Goal: Task Accomplishment & Management: Manage account settings

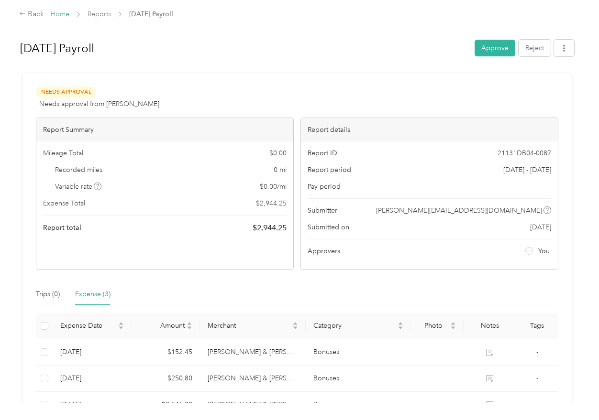
click at [68, 14] on link "Home" at bounding box center [60, 14] width 19 height 8
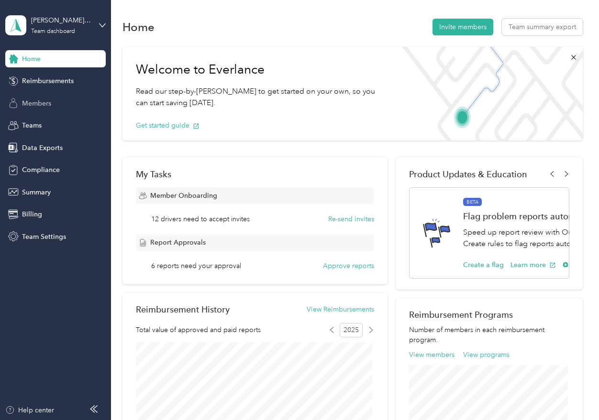
click at [38, 104] on span "Members" at bounding box center [36, 103] width 29 height 10
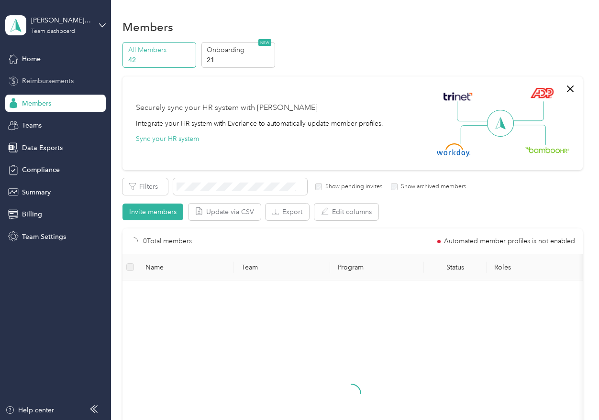
click at [40, 86] on div "Reimbursements" at bounding box center [55, 81] width 100 height 17
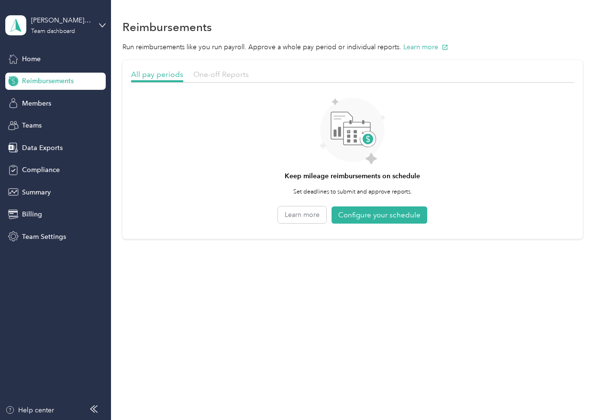
click at [227, 74] on span "One-off Reports" at bounding box center [220, 74] width 55 height 9
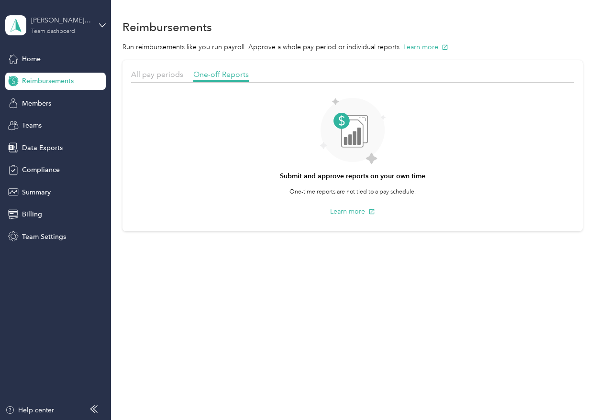
click at [53, 26] on div "[PERSON_NAME] & [PERSON_NAME], PLLC Team dashboard" at bounding box center [61, 24] width 60 height 19
click at [49, 76] on div "Team dashboard" at bounding box center [40, 78] width 53 height 10
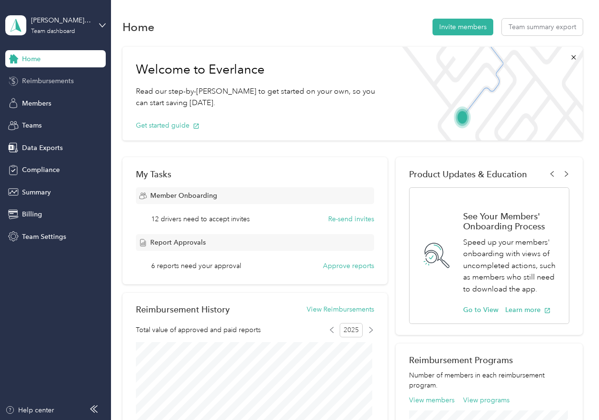
click at [38, 78] on span "Reimbursements" at bounding box center [48, 81] width 52 height 10
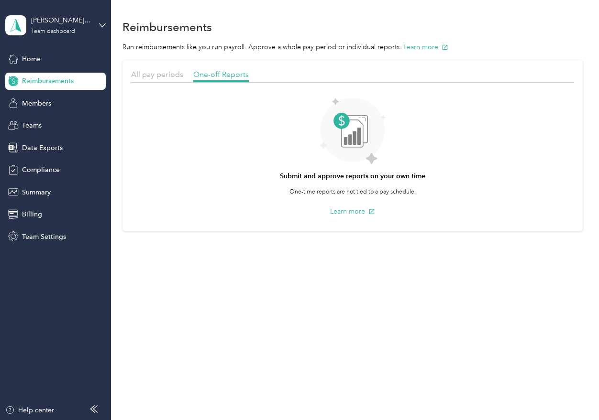
click at [280, 272] on div "Reimbursements Run reimbursements like you run payroll. Approve a whole pay per…" at bounding box center [352, 142] width 483 height 284
click at [26, 213] on span "Billing" at bounding box center [32, 214] width 20 height 10
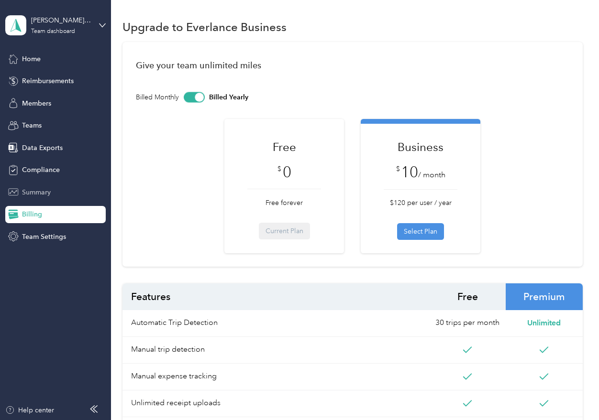
click at [30, 194] on span "Summary" at bounding box center [36, 192] width 29 height 10
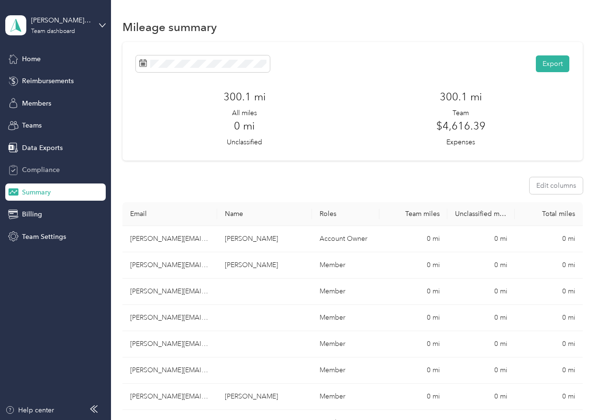
click at [29, 172] on span "Compliance" at bounding box center [41, 170] width 38 height 10
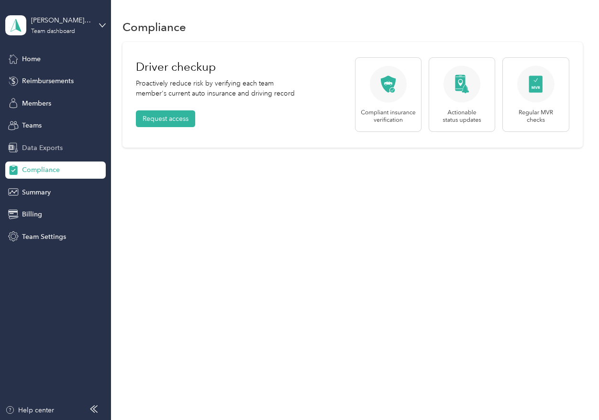
click at [34, 141] on div "Data Exports" at bounding box center [55, 147] width 100 height 17
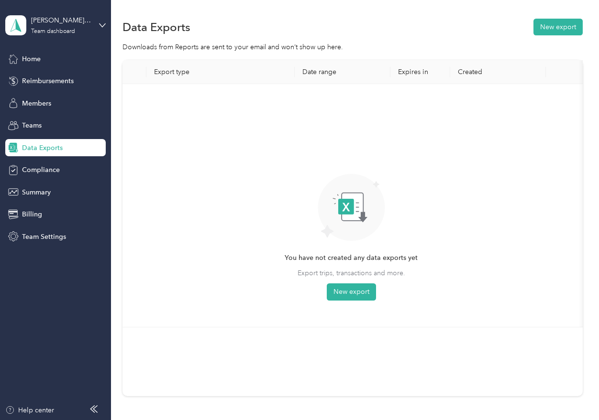
click at [36, 72] on div "Home Reimbursements Members Teams Data Exports Compliance Summary Billing Team …" at bounding box center [55, 147] width 100 height 195
click at [32, 81] on span "Reimbursements" at bounding box center [48, 81] width 52 height 10
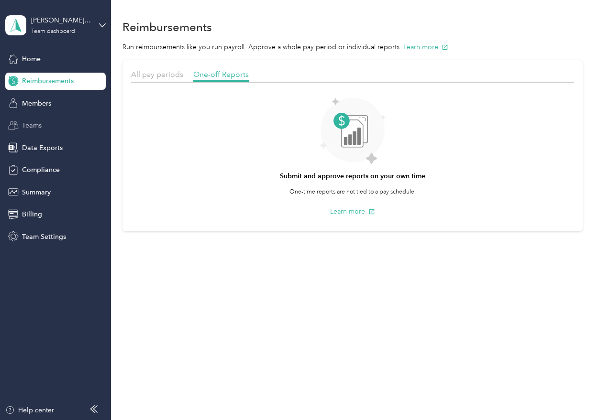
click at [31, 124] on span "Teams" at bounding box center [32, 125] width 20 height 10
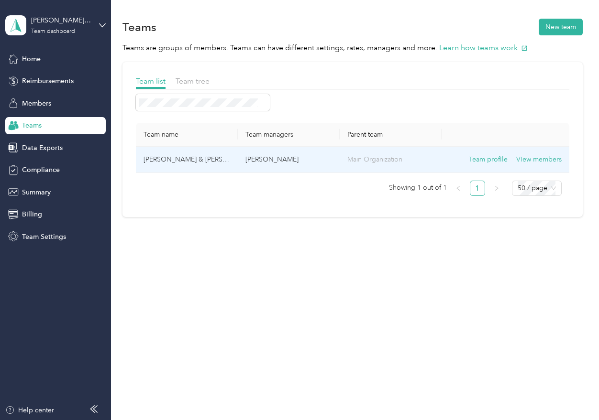
click at [217, 157] on td "[PERSON_NAME] & [PERSON_NAME], PLLC" at bounding box center [187, 160] width 102 height 26
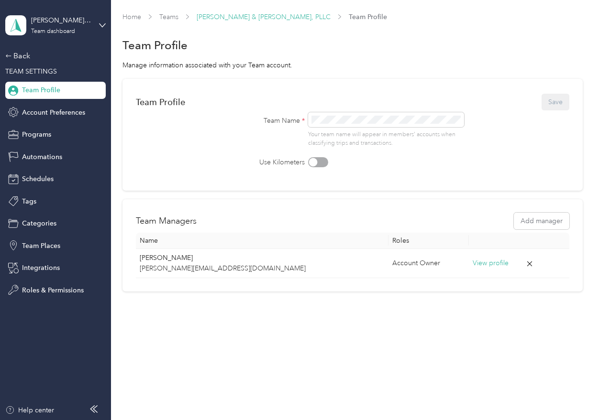
click at [219, 18] on link "[PERSON_NAME] & [PERSON_NAME], PLLC" at bounding box center [264, 17] width 134 height 8
click at [136, 18] on link "Home" at bounding box center [131, 17] width 19 height 8
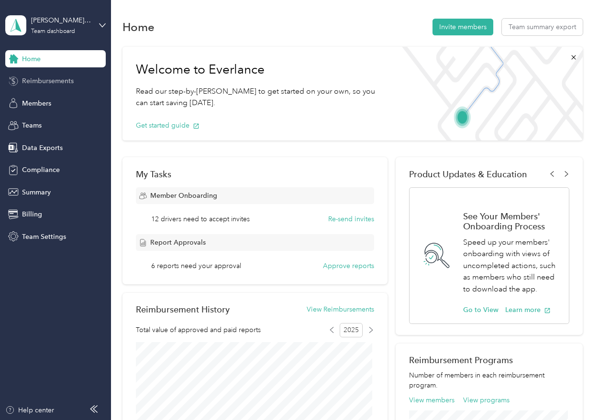
click at [62, 73] on div "Reimbursements" at bounding box center [55, 81] width 100 height 17
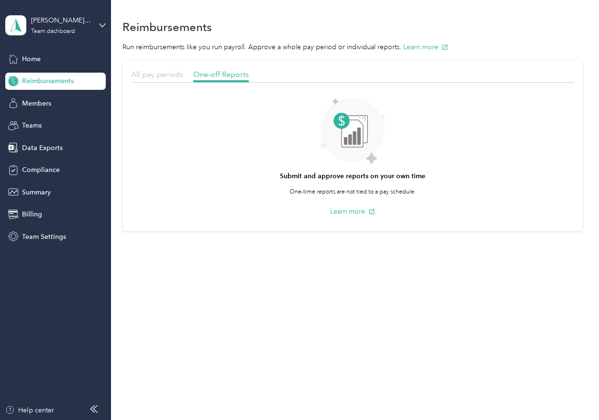
click at [176, 78] on span "All pay periods" at bounding box center [157, 74] width 52 height 9
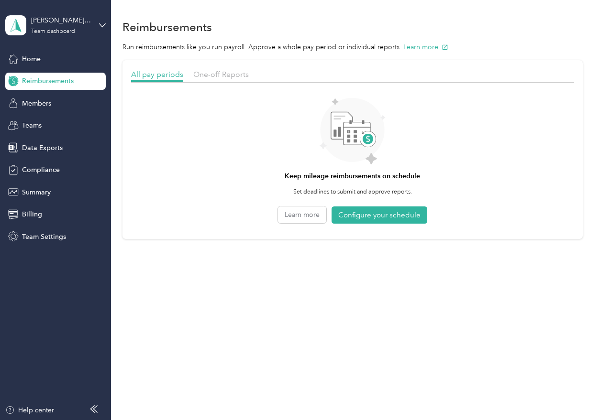
click at [38, 85] on span "Reimbursements" at bounding box center [48, 81] width 52 height 10
click at [41, 71] on div "Home Reimbursements Members Teams Data Exports Compliance Summary Billing Team …" at bounding box center [55, 147] width 100 height 195
click at [43, 63] on div "Home" at bounding box center [55, 58] width 100 height 17
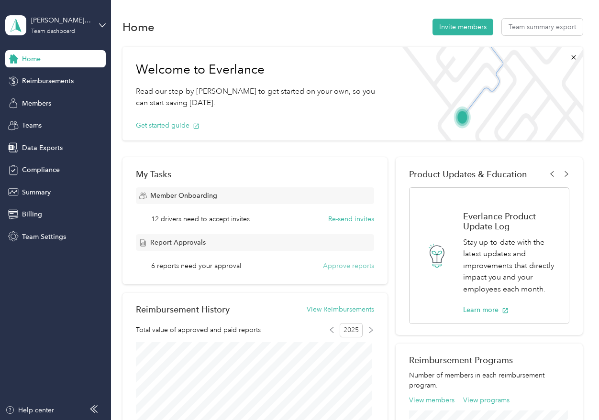
click at [356, 266] on button "Approve reports" at bounding box center [348, 266] width 51 height 10
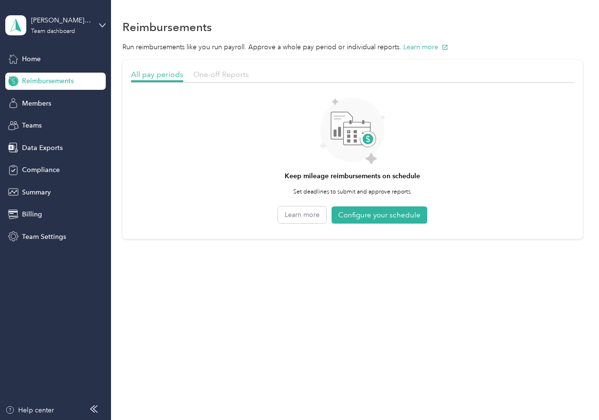
click at [215, 72] on span "One-off Reports" at bounding box center [220, 74] width 55 height 9
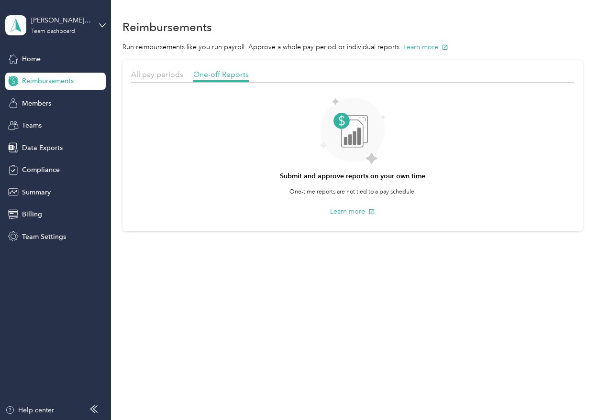
click at [67, 80] on span "Reimbursements" at bounding box center [48, 81] width 52 height 10
click at [24, 63] on span "Home" at bounding box center [31, 59] width 19 height 10
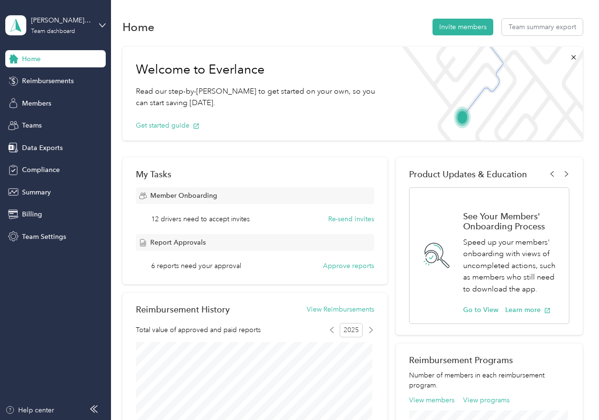
click at [158, 242] on span "Report Approvals" at bounding box center [177, 243] width 55 height 10
click at [304, 274] on div "My Tasks Member Onboarding 12 drivers need to accept invites Re-send invites Re…" at bounding box center [254, 220] width 264 height 127
click at [358, 268] on button "Approve reports" at bounding box center [348, 266] width 51 height 10
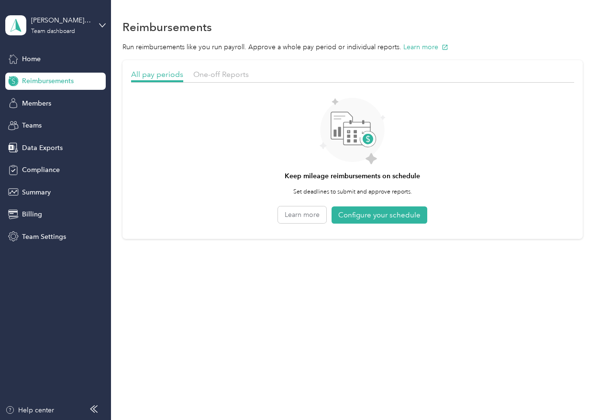
click at [218, 79] on div "One-off Reports" at bounding box center [220, 75] width 55 height 12
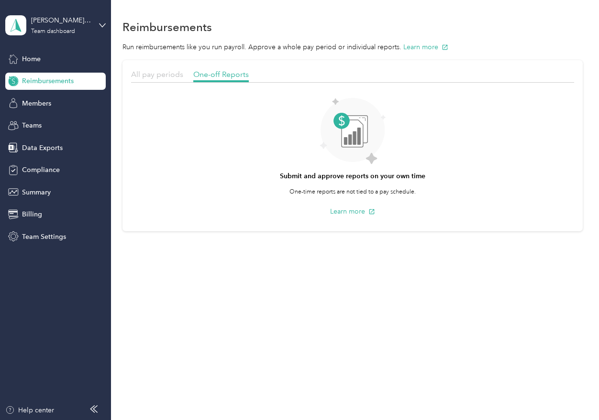
click at [155, 74] on span "All pay periods" at bounding box center [157, 74] width 52 height 9
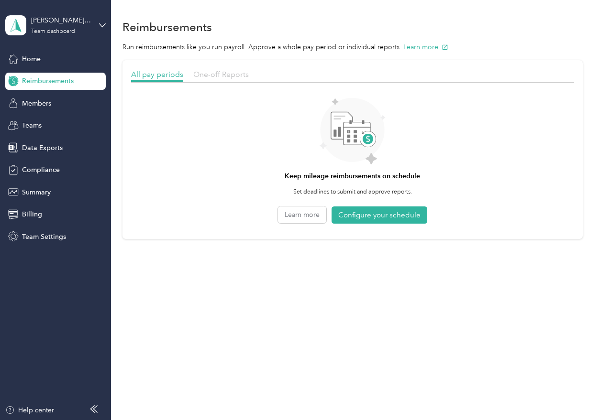
click at [205, 72] on span "One-off Reports" at bounding box center [220, 74] width 55 height 9
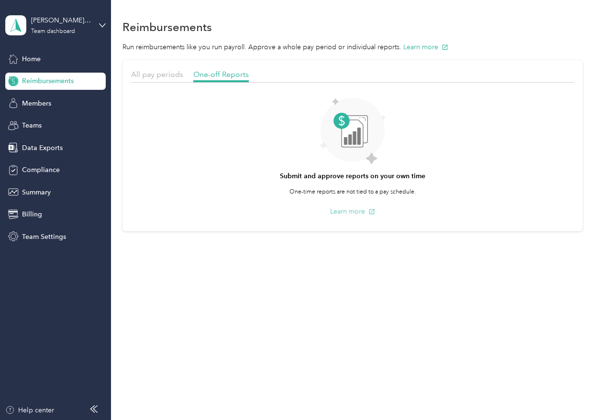
click at [350, 212] on button "Learn more" at bounding box center [352, 212] width 45 height 10
click at [439, 195] on div "Submit and approve reports on your own time One-time reports are not tied to a …" at bounding box center [352, 155] width 443 height 136
click at [335, 127] on circle at bounding box center [352, 130] width 64 height 64
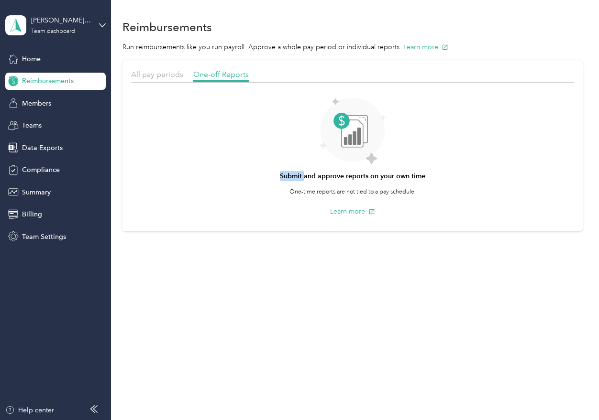
click at [335, 127] on circle at bounding box center [352, 130] width 64 height 64
click at [350, 127] on icon at bounding box center [352, 133] width 22 height 27
click at [344, 136] on icon at bounding box center [352, 133] width 22 height 27
drag, startPoint x: 344, startPoint y: 136, endPoint x: 344, endPoint y: 148, distance: 12.0
click at [344, 136] on icon at bounding box center [352, 133] width 22 height 27
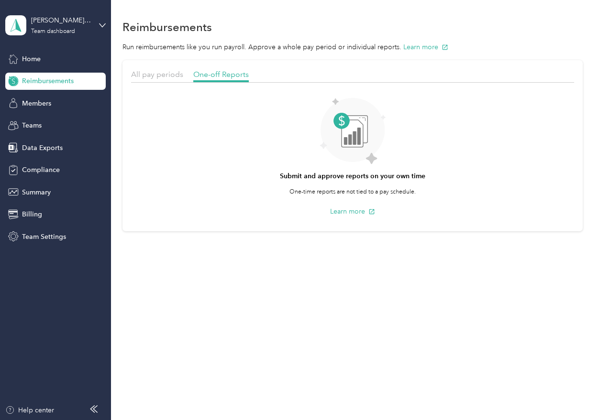
click at [344, 148] on icon at bounding box center [352, 131] width 66 height 67
click at [337, 190] on p "One-time reports are not tied to a pay schedule." at bounding box center [352, 192] width 126 height 9
click at [338, 191] on p "One-time reports are not tied to a pay schedule." at bounding box center [352, 192] width 126 height 9
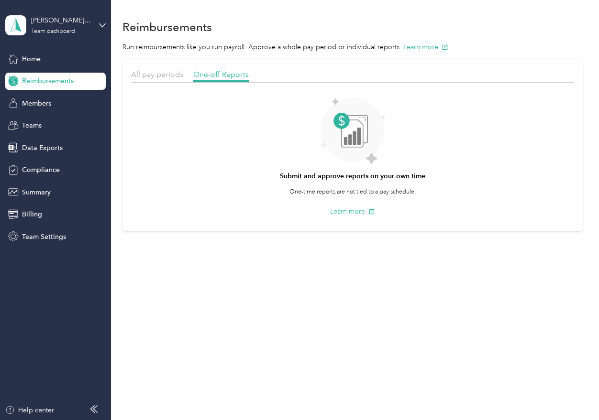
click at [491, 218] on div "Submit and approve reports on your own time One-time reports are not tied to a …" at bounding box center [352, 155] width 443 height 136
click at [461, 226] on section "All pay periods One-off Reports Submit and approve reports on your own time One…" at bounding box center [351, 145] width 459 height 171
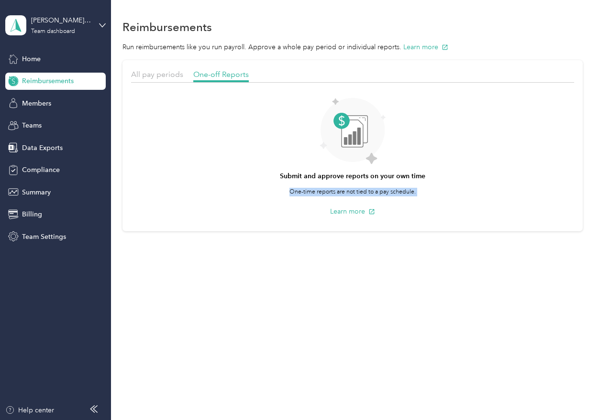
click at [461, 226] on section "All pay periods One-off Reports Submit and approve reports on your own time One…" at bounding box center [351, 145] width 459 height 171
click at [432, 256] on div "Reimbursements Run reimbursements like you run payroll. Approve a whole pay per…" at bounding box center [352, 142] width 483 height 284
click at [47, 29] on div "Team dashboard" at bounding box center [53, 32] width 44 height 6
click at [45, 74] on div "Team dashboard" at bounding box center [40, 77] width 53 height 10
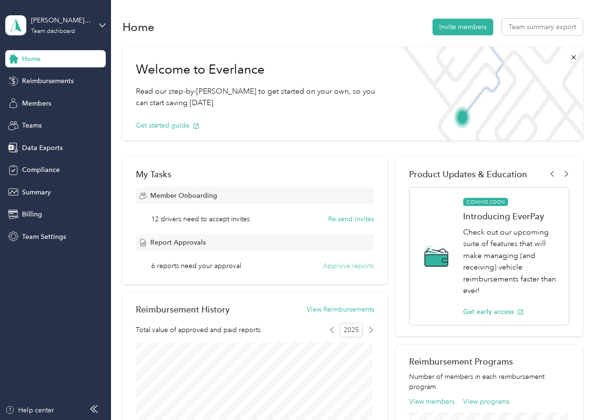
click at [347, 264] on button "Approve reports" at bounding box center [348, 266] width 51 height 10
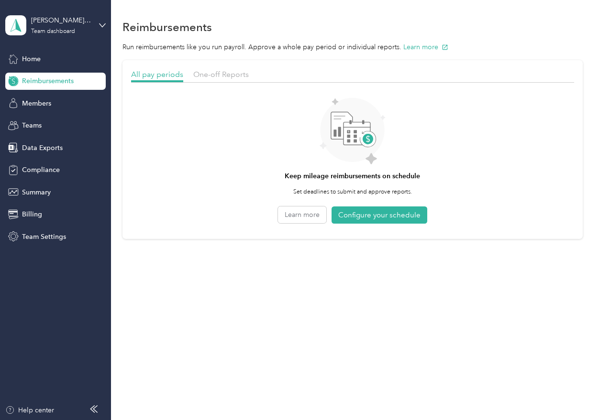
click at [235, 79] on div "One-off Reports" at bounding box center [220, 75] width 55 height 12
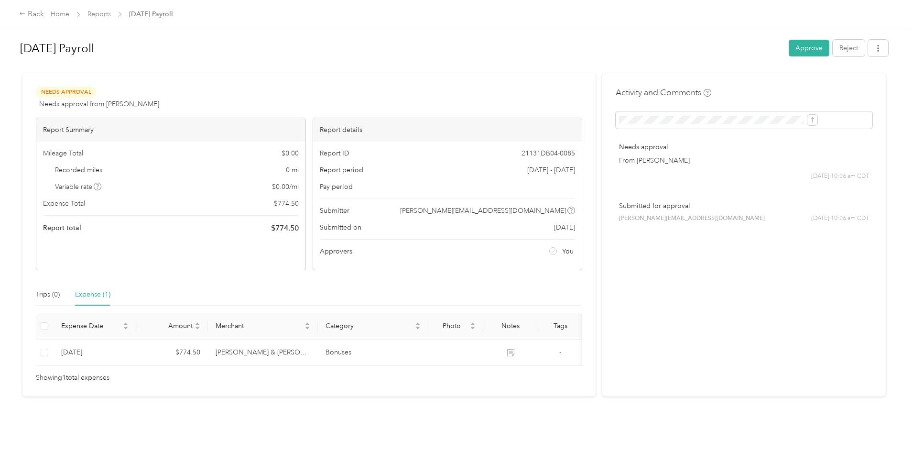
click at [180, 6] on div "Back Home Reports Aug 20 Payroll" at bounding box center [456, 13] width 913 height 27
click at [111, 16] on link "Reports" at bounding box center [98, 14] width 23 height 8
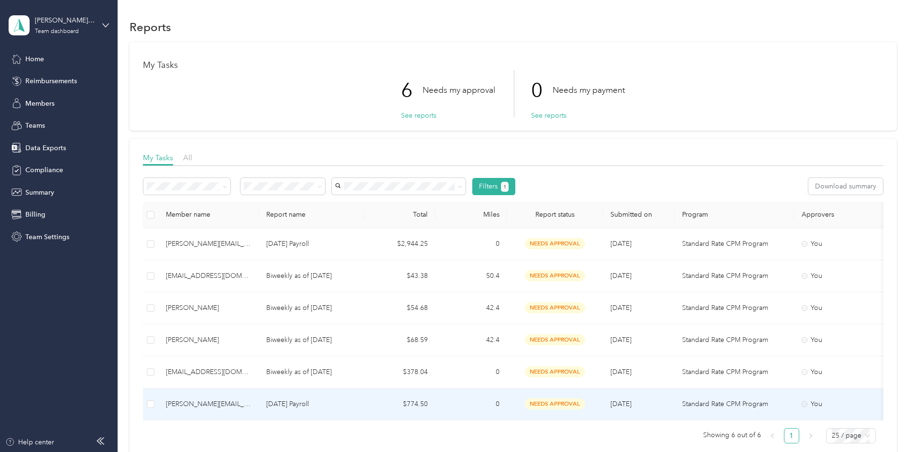
click at [435, 399] on td "$774.50" at bounding box center [400, 404] width 72 height 32
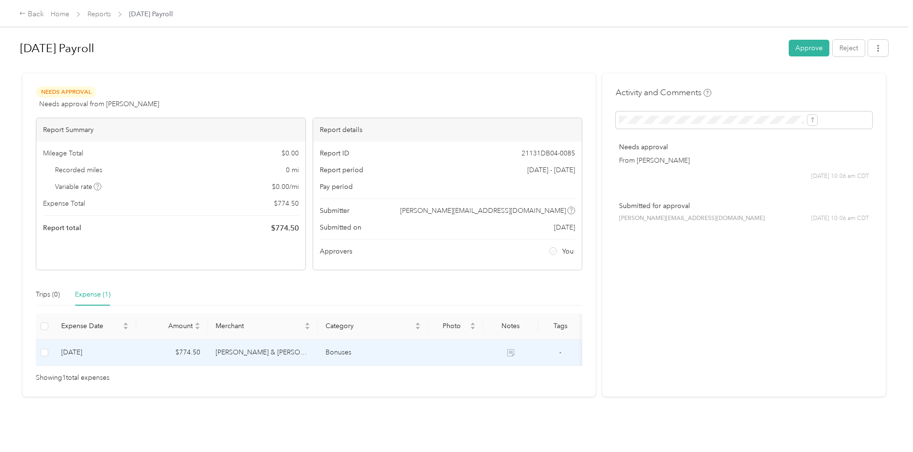
click at [318, 352] on td "[PERSON_NAME] & [PERSON_NAME]" at bounding box center [263, 352] width 110 height 26
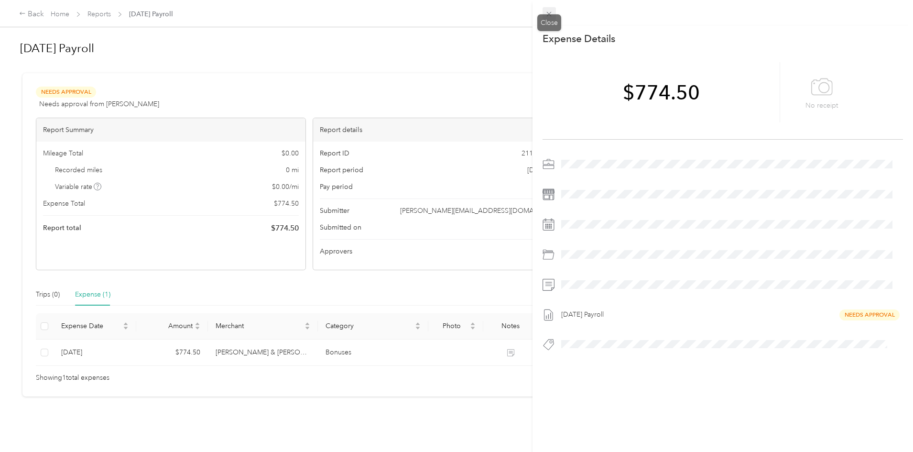
click at [548, 11] on icon at bounding box center [549, 14] width 8 height 8
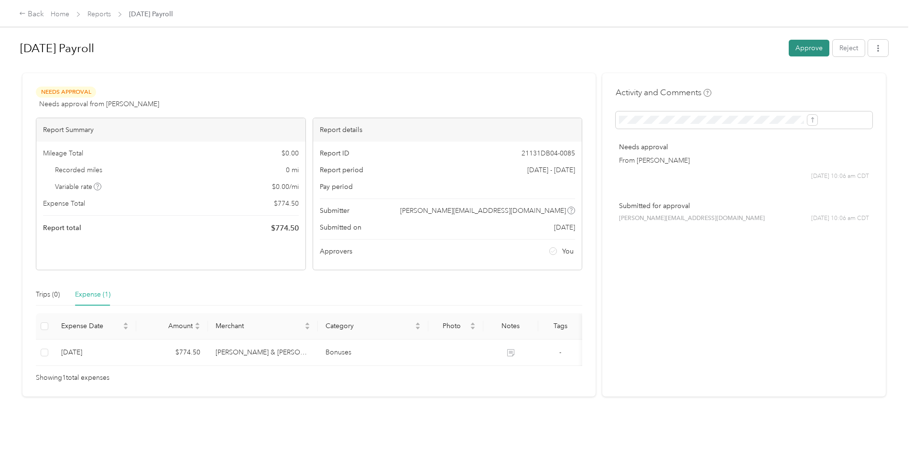
click at [789, 45] on button "Approve" at bounding box center [809, 48] width 41 height 17
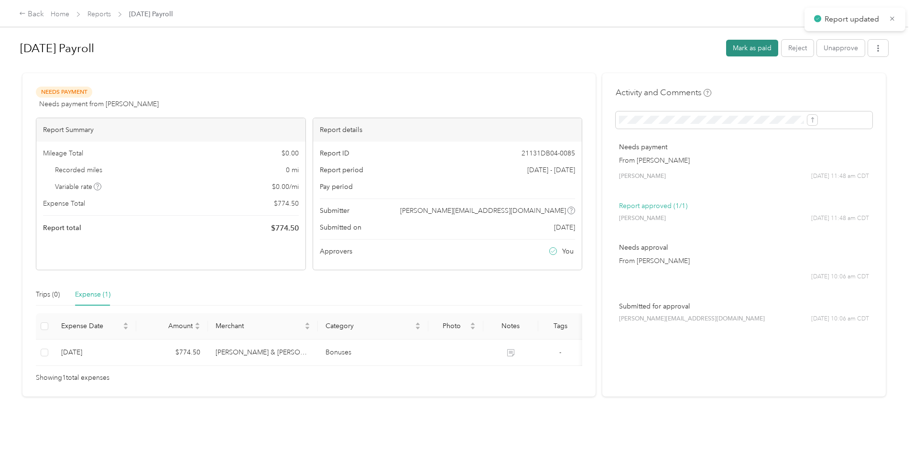
click at [726, 51] on button "Mark as paid" at bounding box center [752, 48] width 52 height 17
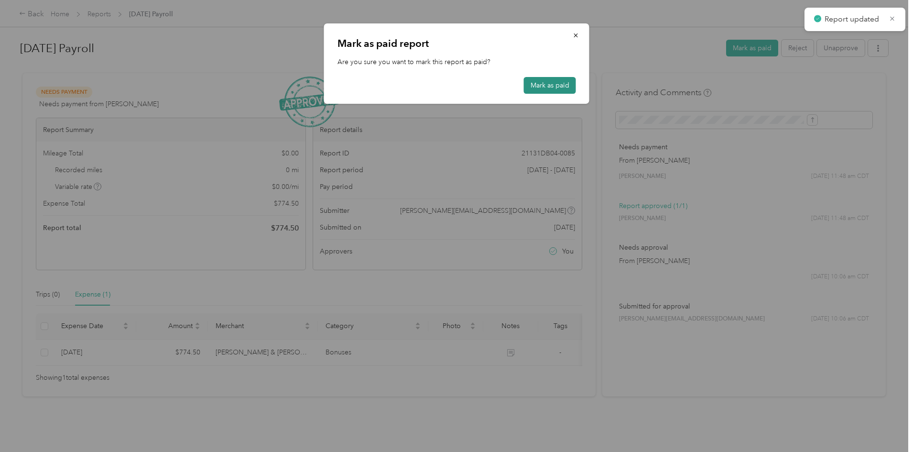
click at [547, 87] on button "Mark as paid" at bounding box center [550, 85] width 52 height 17
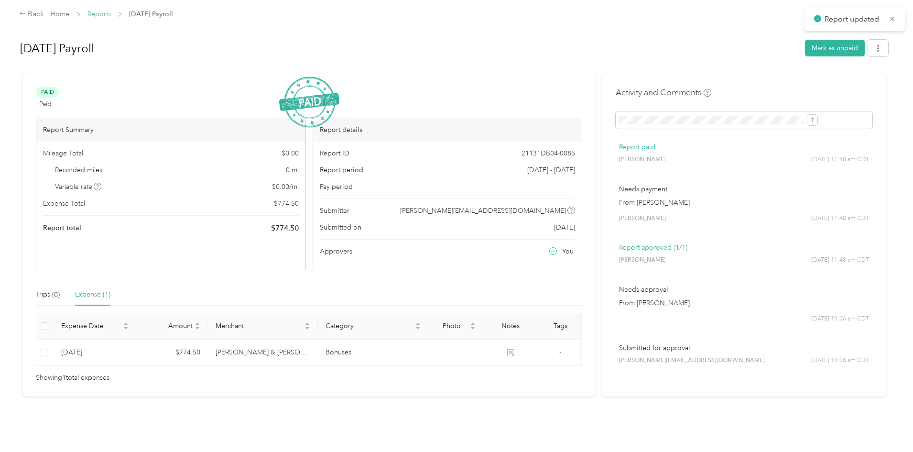
click at [111, 13] on link "Reports" at bounding box center [98, 14] width 23 height 8
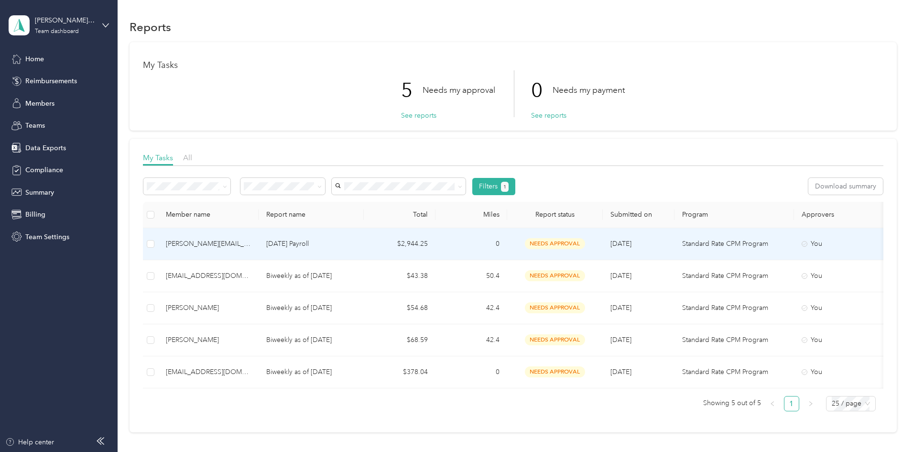
click at [251, 241] on div "[PERSON_NAME][EMAIL_ADDRESS][DOMAIN_NAME]" at bounding box center [208, 244] width 85 height 11
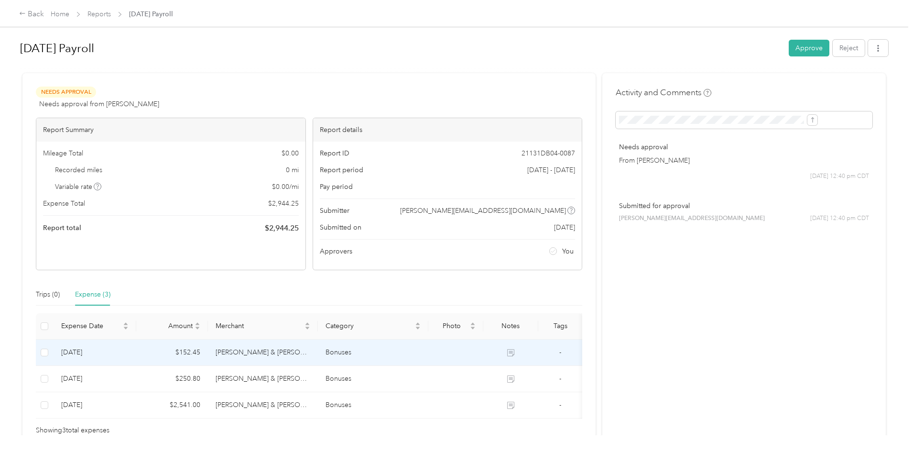
click at [306, 356] on td "[PERSON_NAME] & [PERSON_NAME]" at bounding box center [263, 352] width 110 height 26
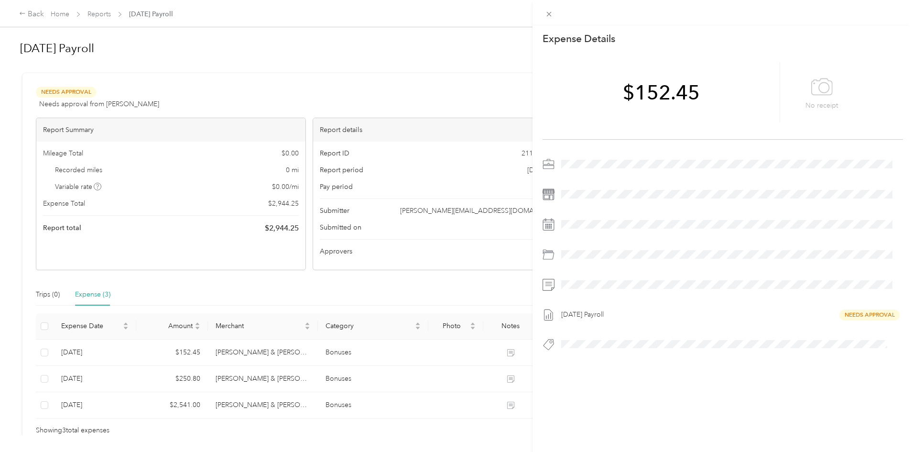
click at [308, 377] on div "This expense cannot be edited because it is either under review, approved, or p…" at bounding box center [456, 226] width 913 height 452
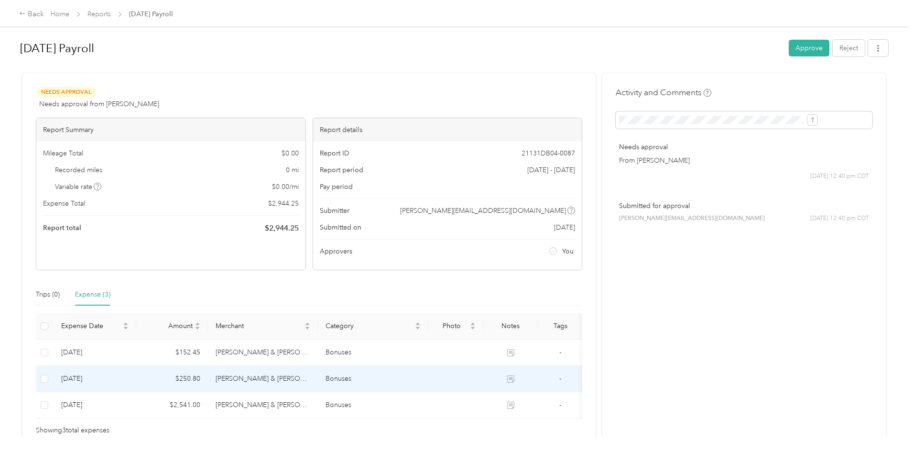
click at [308, 377] on td "[PERSON_NAME] & [PERSON_NAME]" at bounding box center [263, 379] width 110 height 26
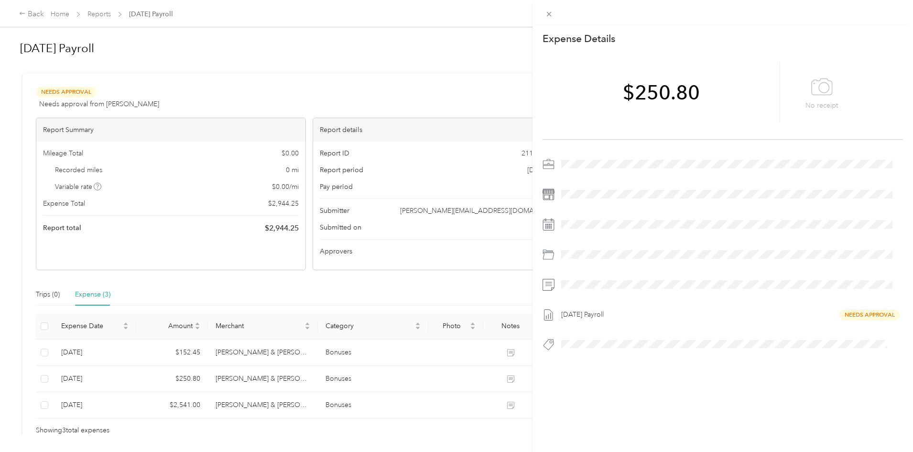
click at [305, 398] on div "This expense cannot be edited because it is either under review, approved, or p…" at bounding box center [456, 226] width 913 height 452
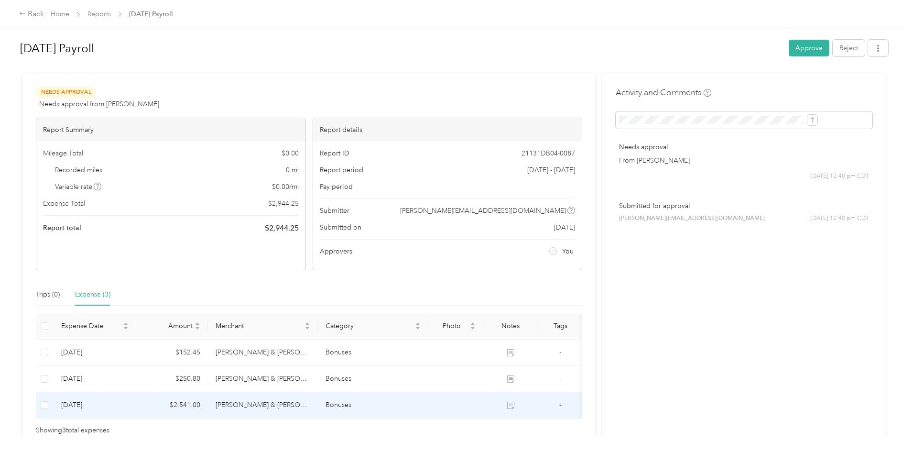
click at [289, 410] on td "[PERSON_NAME] & [PERSON_NAME]" at bounding box center [263, 405] width 110 height 26
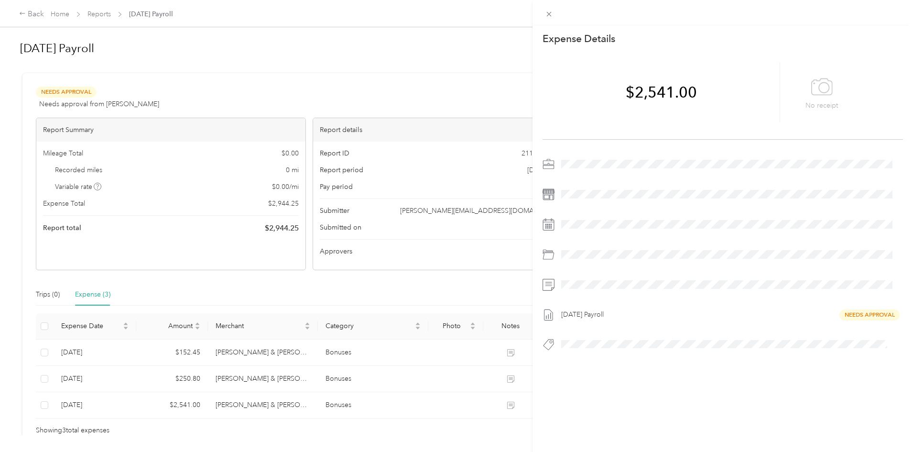
click at [339, 375] on div "This expense cannot be edited because it is either under review, approved, or p…" at bounding box center [456, 226] width 913 height 452
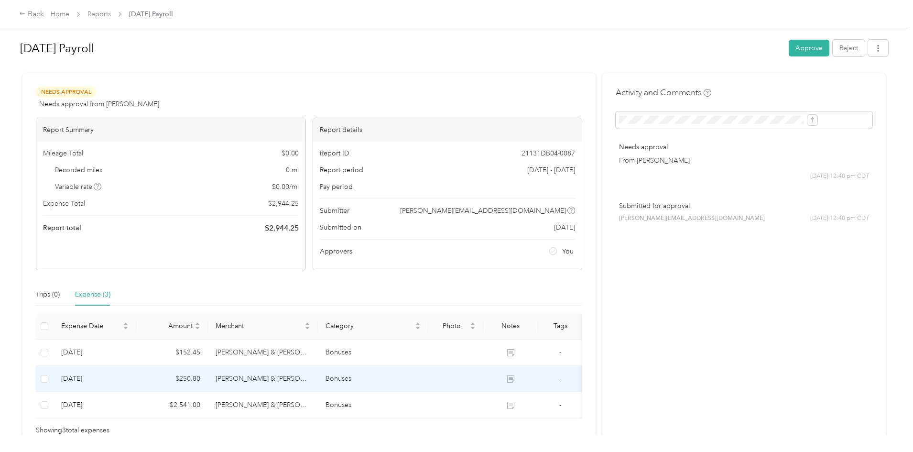
click at [318, 380] on td "[PERSON_NAME] & [PERSON_NAME]" at bounding box center [263, 379] width 110 height 26
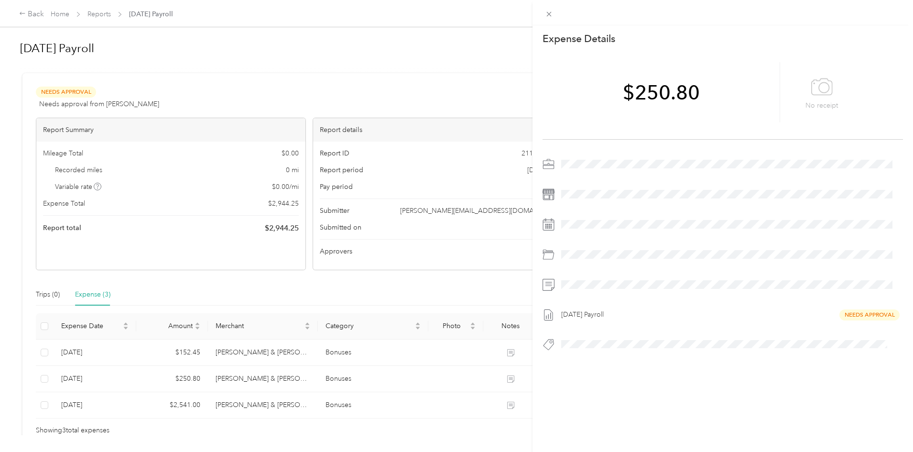
click at [318, 352] on div "This expense cannot be edited because it is either under review, approved, or p…" at bounding box center [456, 226] width 913 height 452
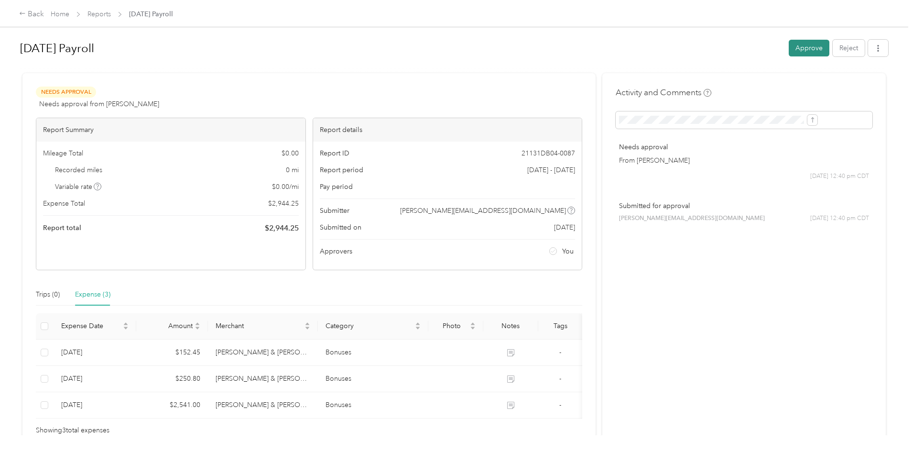
click at [789, 51] on button "Approve" at bounding box center [809, 48] width 41 height 17
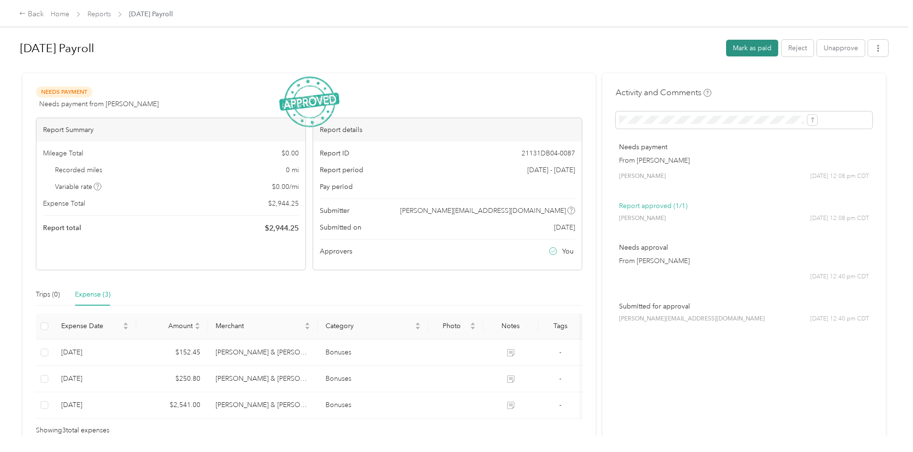
click at [726, 49] on button "Mark as paid" at bounding box center [752, 48] width 52 height 17
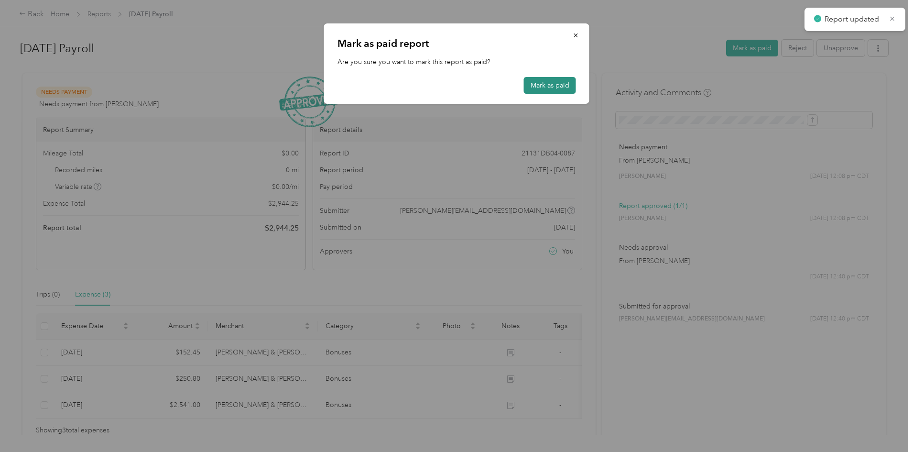
click at [552, 90] on button "Mark as paid" at bounding box center [550, 85] width 52 height 17
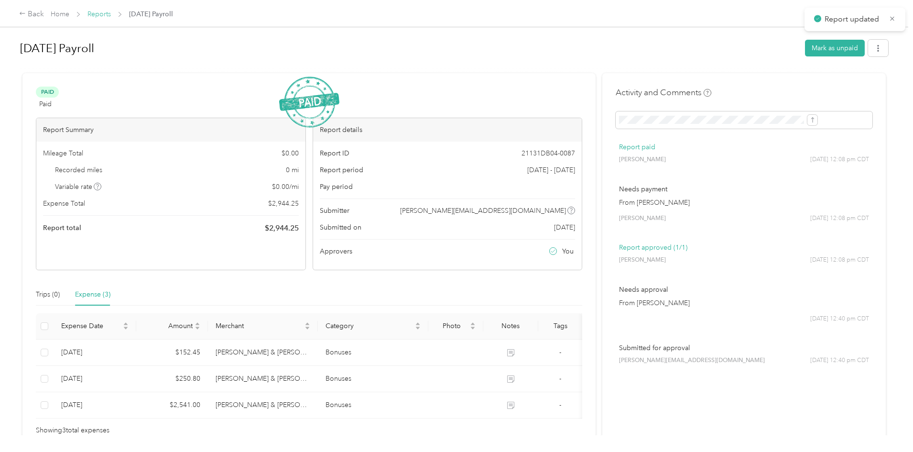
click at [111, 13] on link "Reports" at bounding box center [98, 14] width 23 height 8
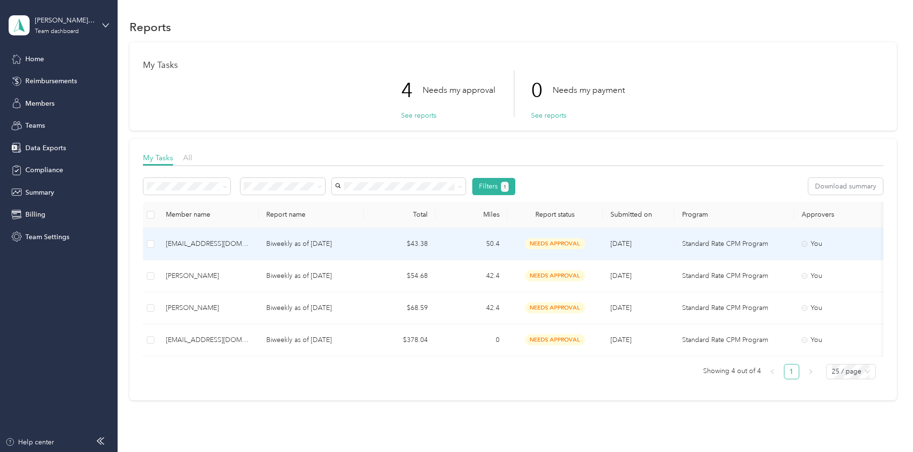
click at [251, 241] on div "diego@adlegalgroup.com" at bounding box center [208, 244] width 85 height 11
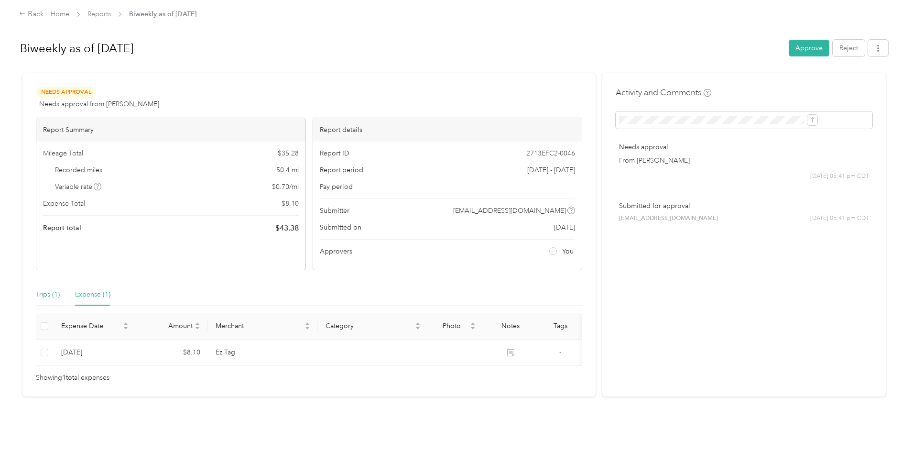
click at [60, 298] on div "Trips (1)" at bounding box center [48, 294] width 24 height 11
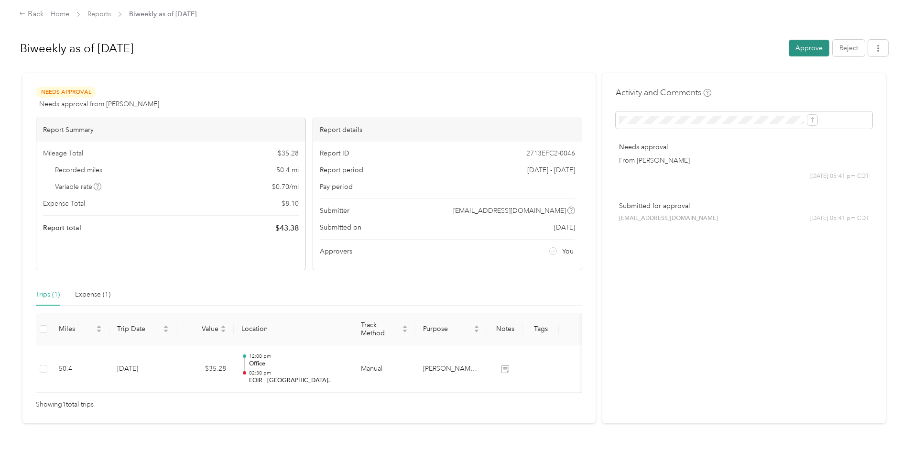
click at [789, 50] on button "Approve" at bounding box center [809, 48] width 41 height 17
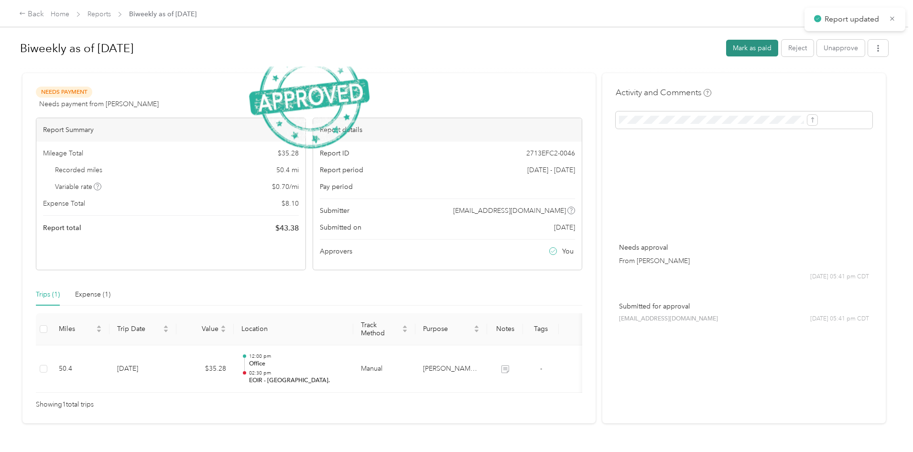
click at [726, 50] on button "Mark as paid" at bounding box center [752, 48] width 52 height 17
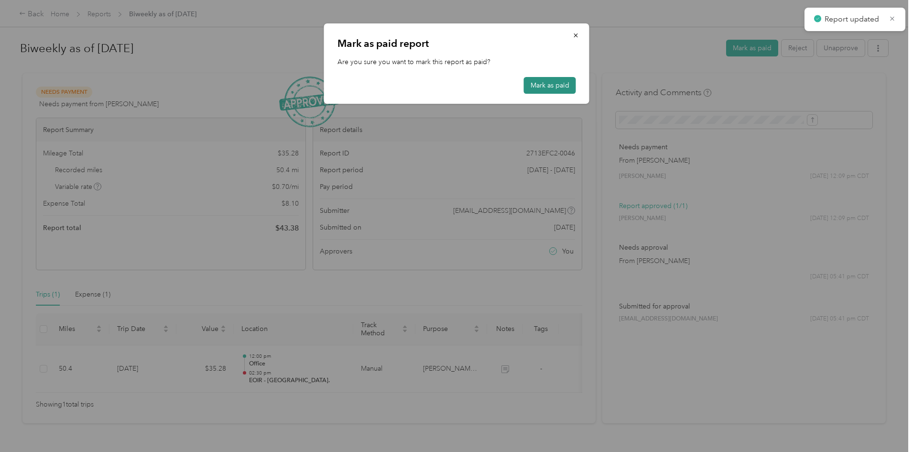
click at [549, 89] on button "Mark as paid" at bounding box center [550, 85] width 52 height 17
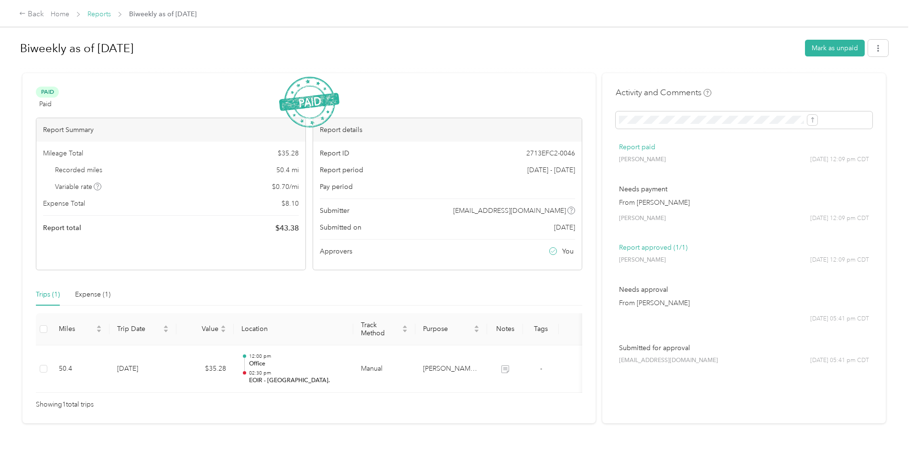
click at [111, 13] on link "Reports" at bounding box center [98, 14] width 23 height 8
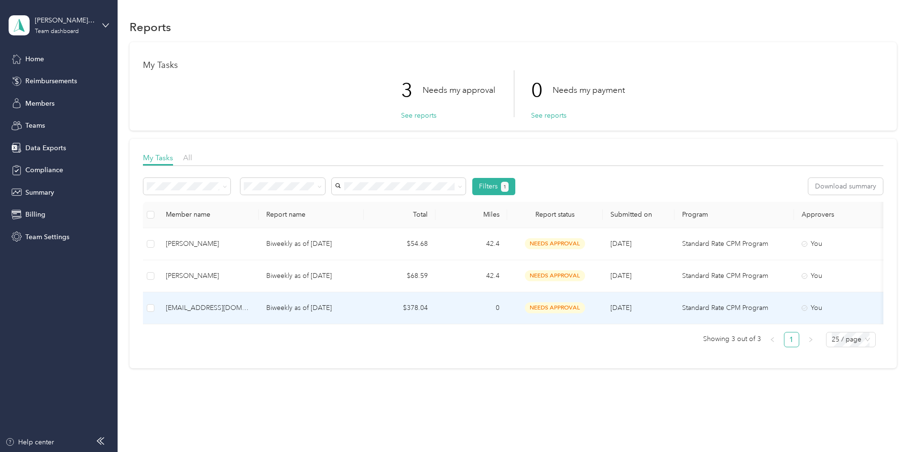
click at [332, 310] on p "Biweekly as of August 11 2025" at bounding box center [311, 308] width 90 height 11
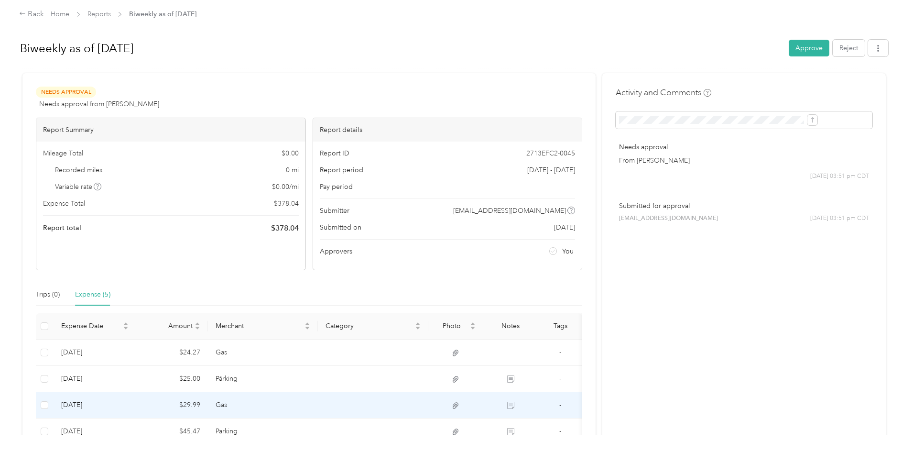
click at [295, 405] on td "Gas" at bounding box center [263, 405] width 110 height 26
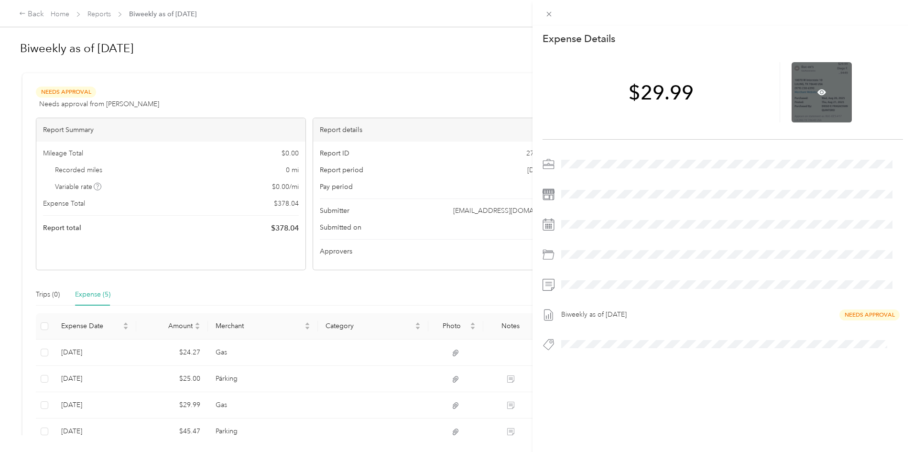
click at [815, 78] on div at bounding box center [822, 92] width 60 height 60
click at [820, 97] on div at bounding box center [822, 92] width 60 height 60
click at [821, 92] on icon at bounding box center [822, 92] width 3 height 3
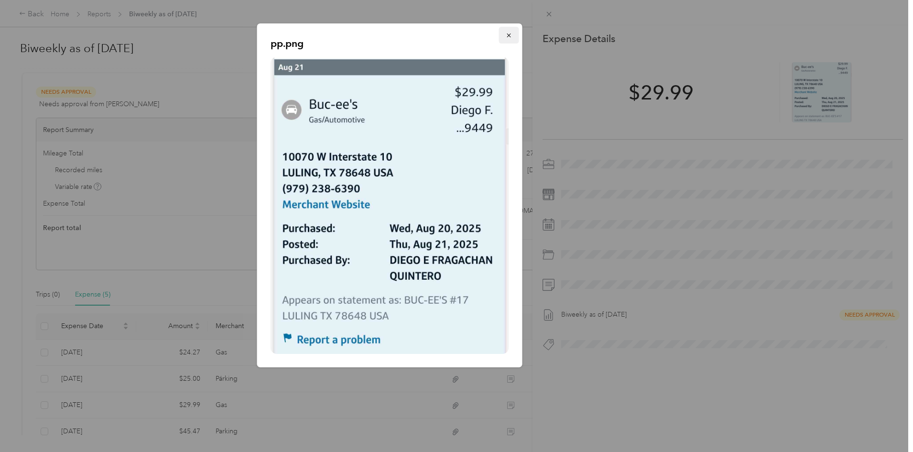
click at [510, 38] on icon "button" at bounding box center [509, 35] width 7 height 7
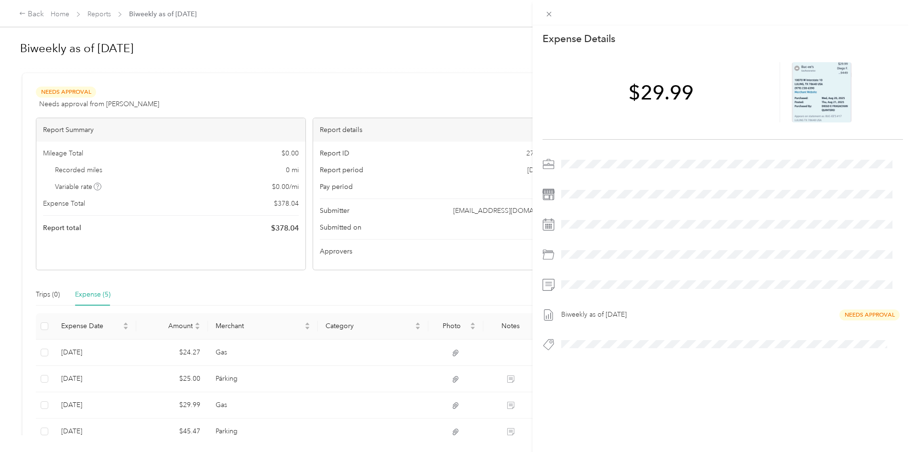
click at [288, 378] on div "This expense cannot be edited because it is either under review, approved, or p…" at bounding box center [456, 226] width 913 height 452
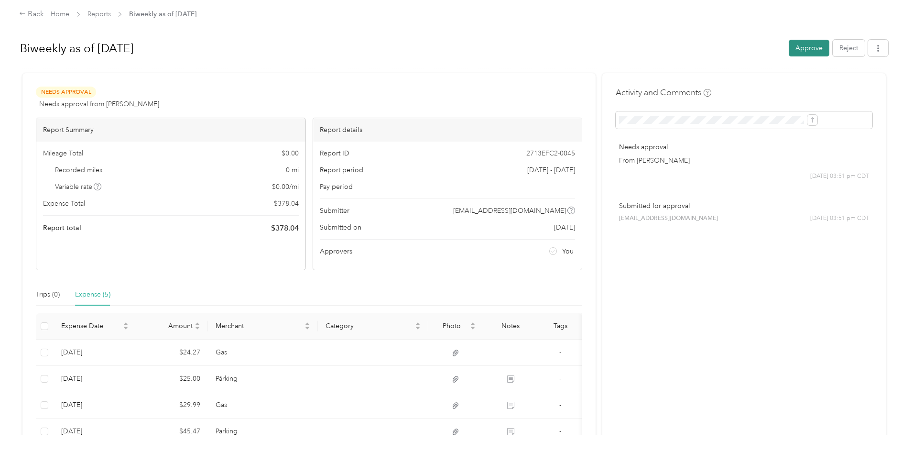
click at [789, 51] on button "Approve" at bounding box center [809, 48] width 41 height 17
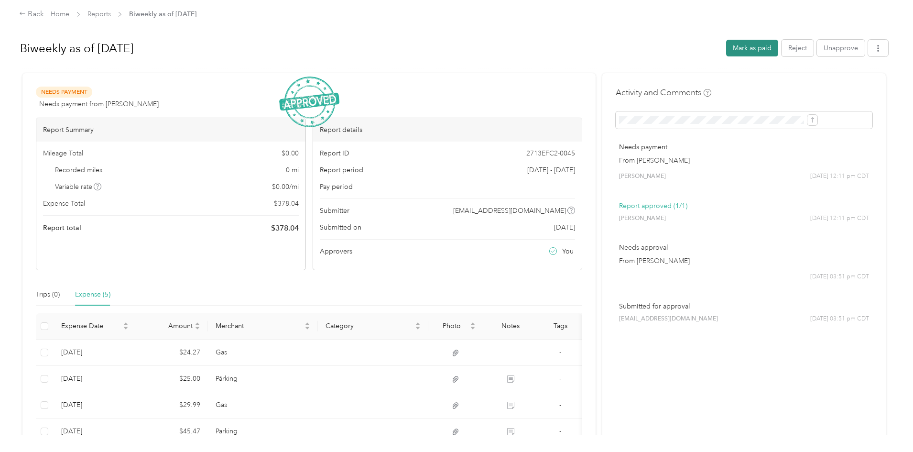
click at [726, 52] on button "Mark as paid" at bounding box center [752, 48] width 52 height 17
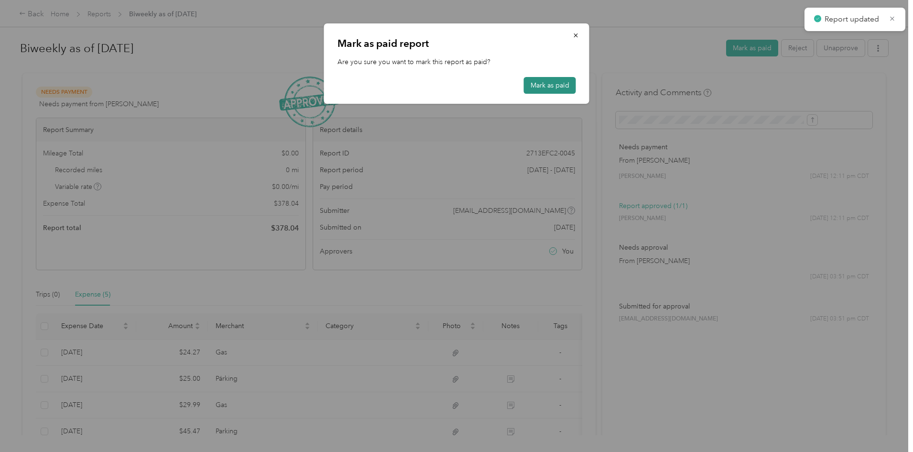
click at [559, 80] on button "Mark as paid" at bounding box center [550, 85] width 52 height 17
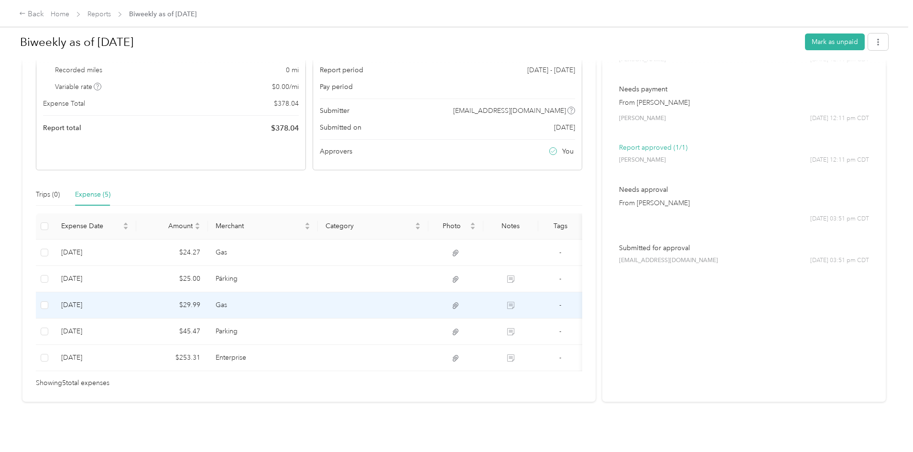
scroll to position [114, 0]
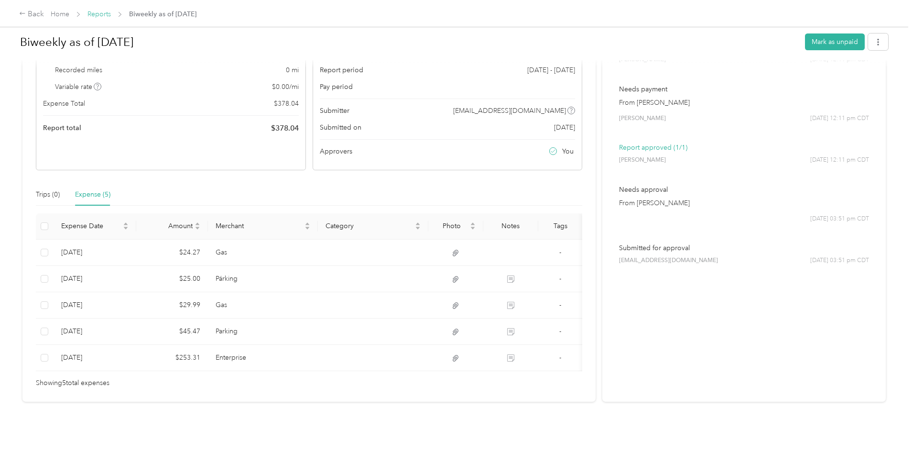
click at [111, 11] on link "Reports" at bounding box center [98, 14] width 23 height 8
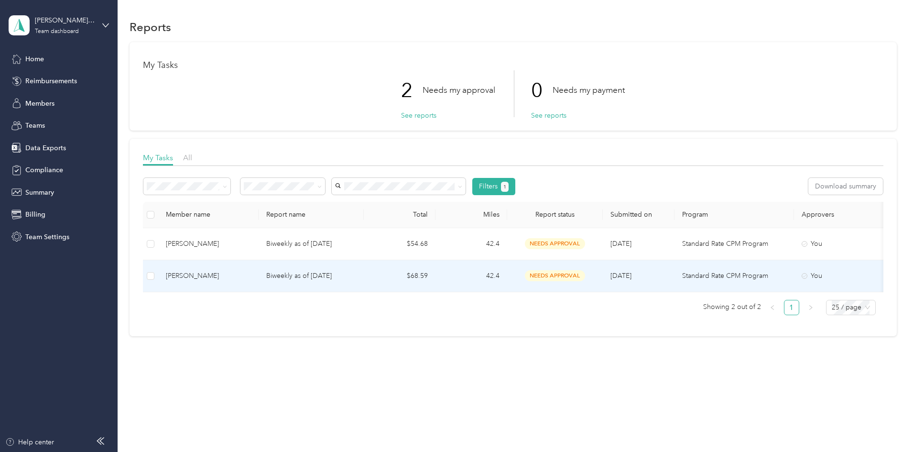
click at [356, 275] on p "Biweekly as of August 11 2025" at bounding box center [311, 276] width 90 height 11
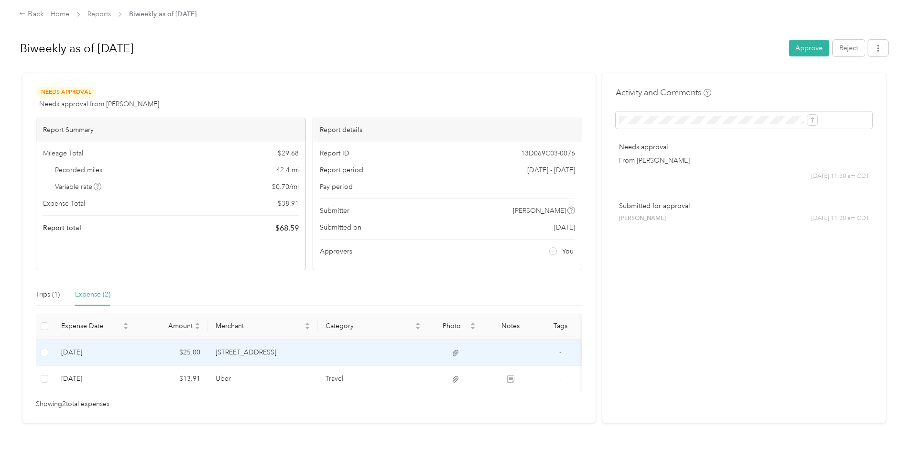
click at [208, 358] on td "$25.00" at bounding box center [172, 352] width 72 height 26
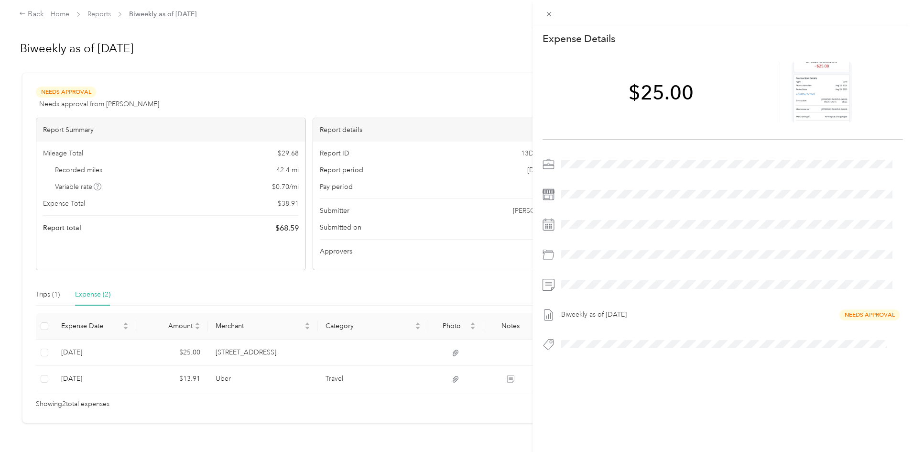
click at [121, 292] on div "This expense cannot be edited because it is either under review, approved, or p…" at bounding box center [456, 226] width 913 height 452
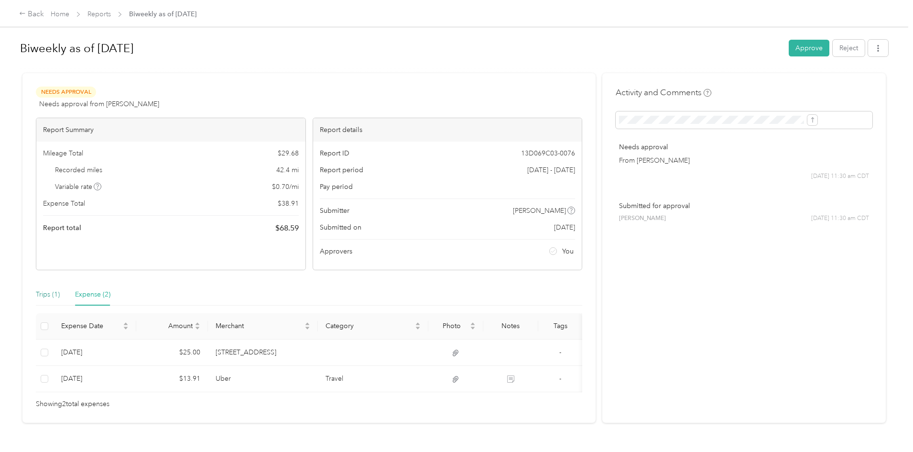
click at [60, 296] on div "Trips (1)" at bounding box center [48, 294] width 24 height 11
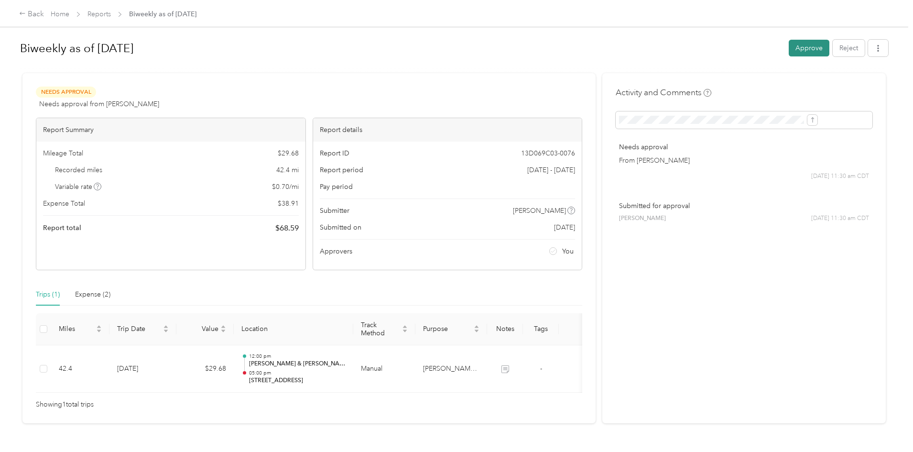
click at [789, 52] on button "Approve" at bounding box center [809, 48] width 41 height 17
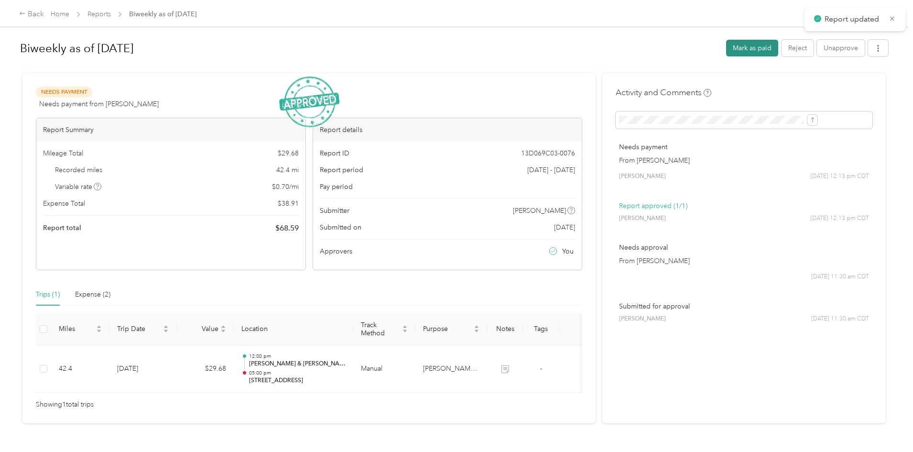
click at [726, 49] on button "Mark as paid" at bounding box center [752, 48] width 52 height 17
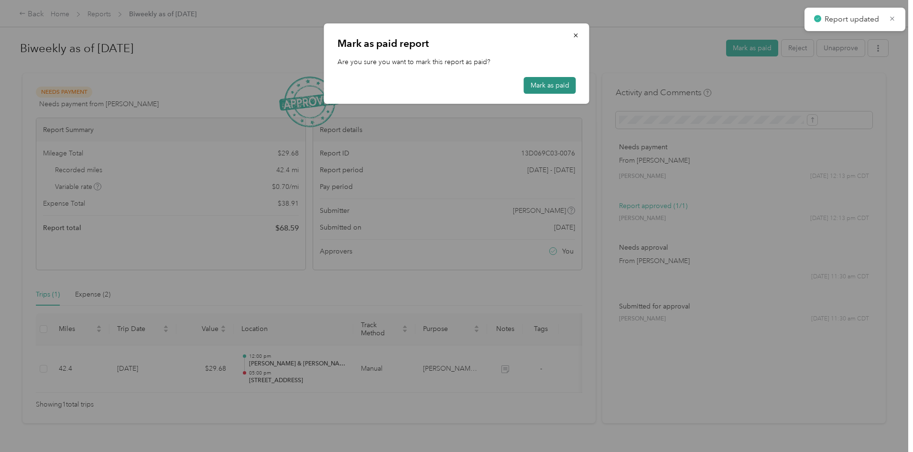
click at [537, 87] on button "Mark as paid" at bounding box center [550, 85] width 52 height 17
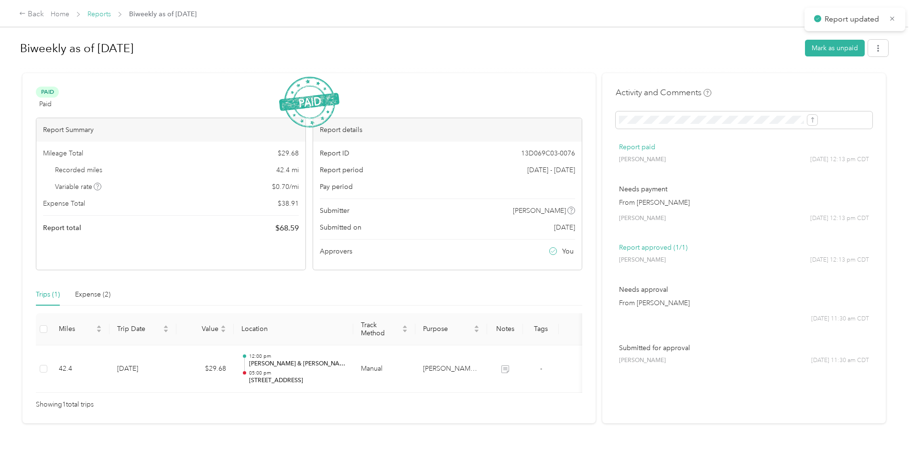
click at [111, 11] on link "Reports" at bounding box center [98, 14] width 23 height 8
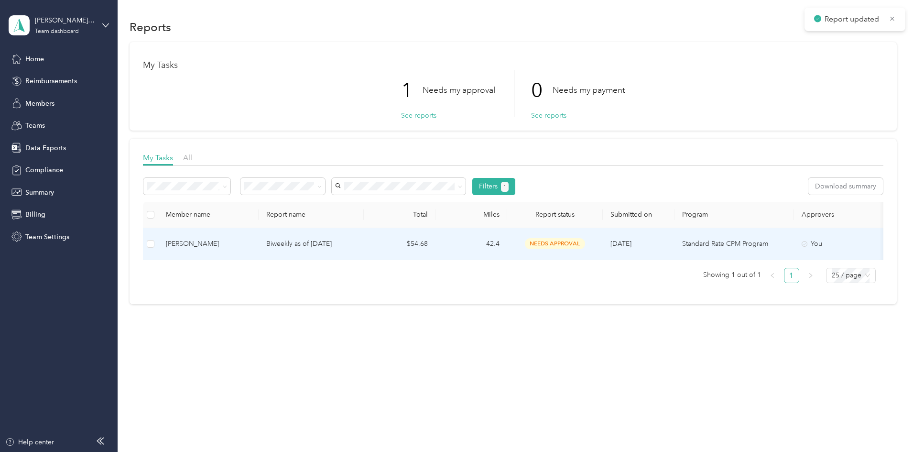
click at [259, 243] on td "[PERSON_NAME]" at bounding box center [208, 244] width 100 height 32
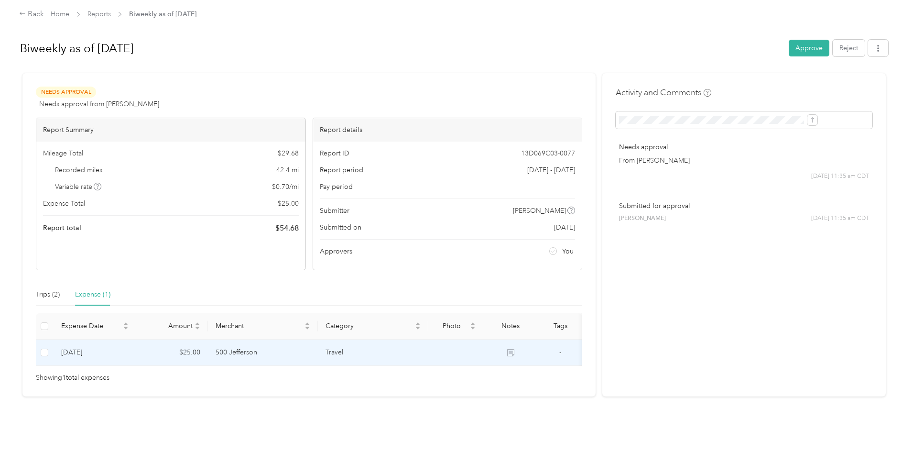
click at [314, 351] on td "500 Jefferson" at bounding box center [263, 352] width 110 height 26
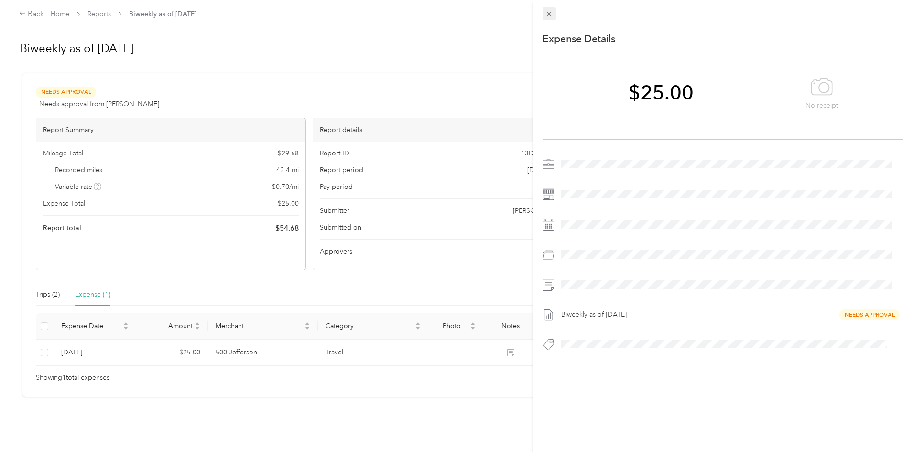
click at [553, 16] on icon at bounding box center [549, 14] width 8 height 8
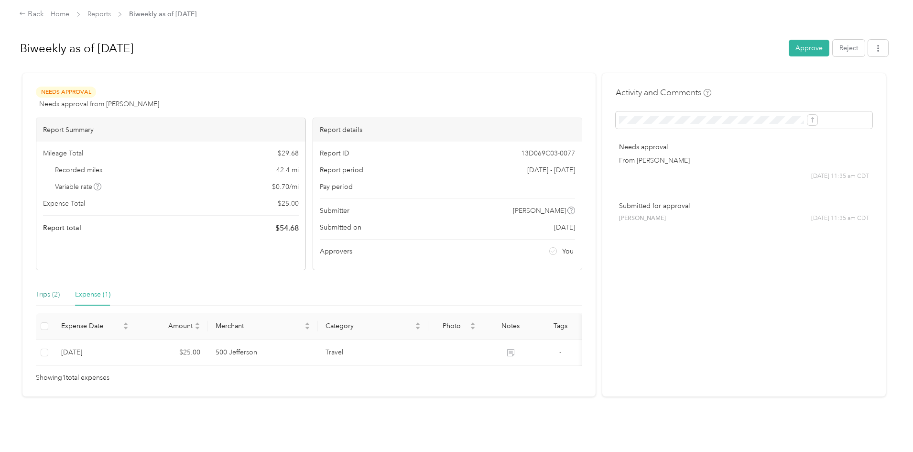
click at [60, 299] on div "Trips (2)" at bounding box center [48, 294] width 24 height 11
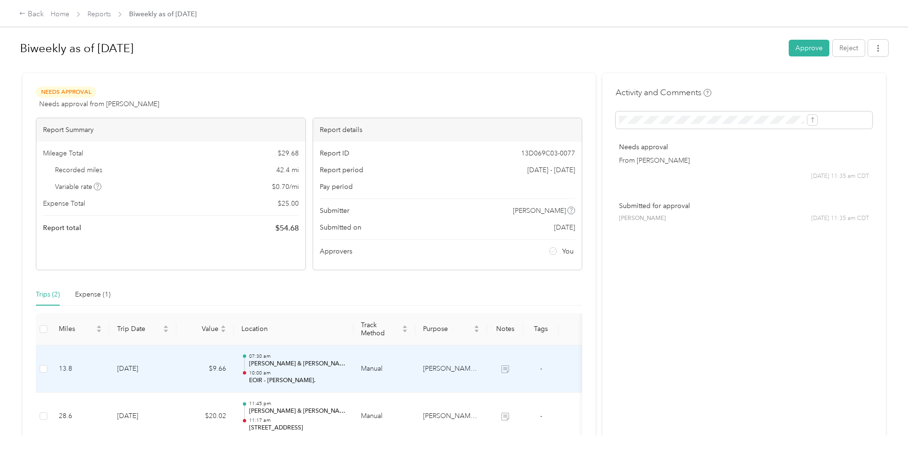
scroll to position [48, 0]
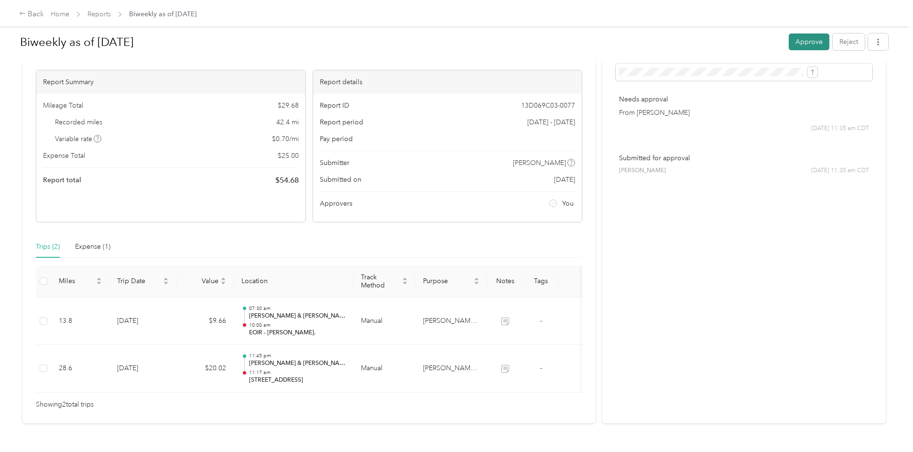
click at [789, 43] on button "Approve" at bounding box center [809, 41] width 41 height 17
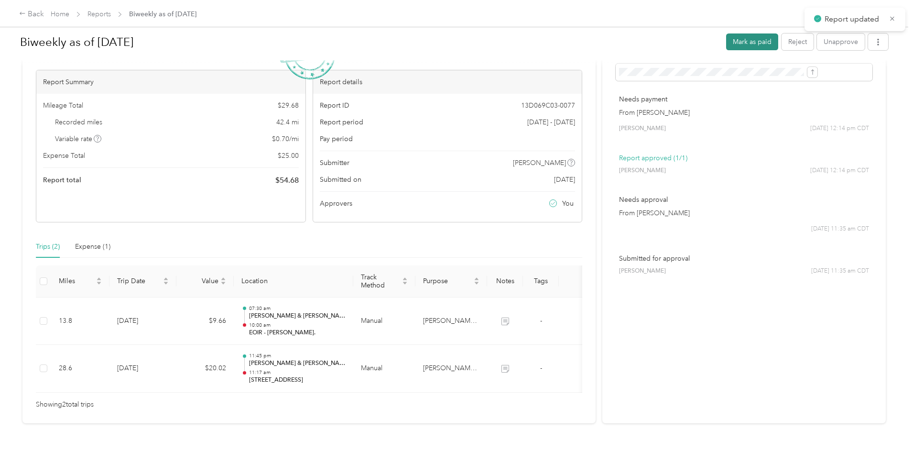
click at [726, 45] on button "Mark as paid" at bounding box center [752, 41] width 52 height 17
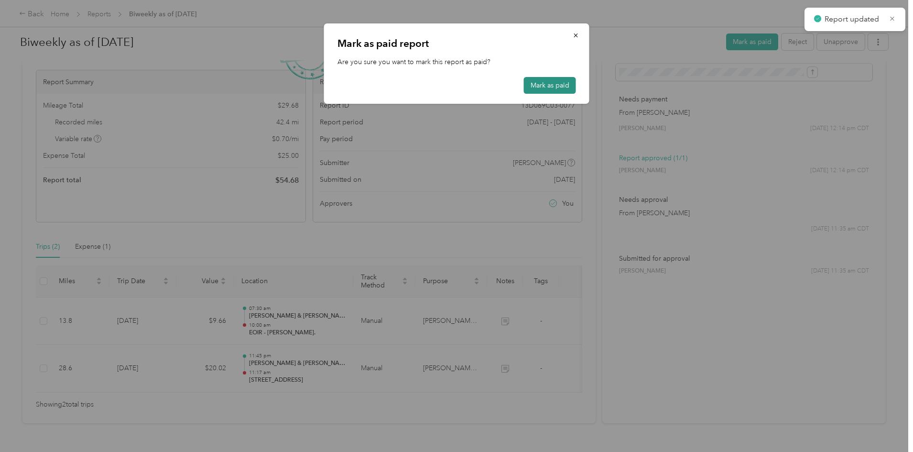
click at [550, 86] on button "Mark as paid" at bounding box center [550, 85] width 52 height 17
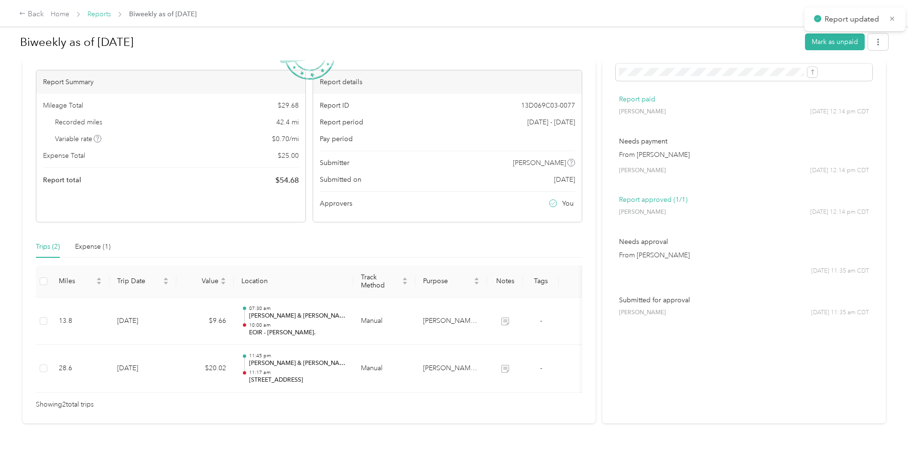
click at [111, 13] on link "Reports" at bounding box center [98, 14] width 23 height 8
